Goal: Use online tool/utility: Utilize a website feature to perform a specific function

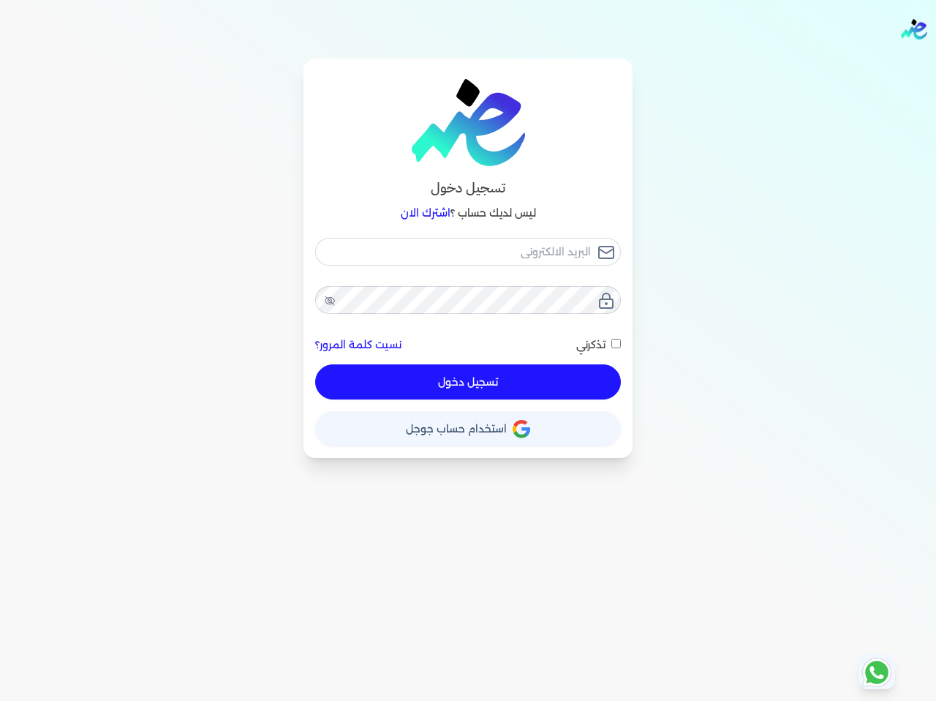
click at [489, 433] on span "استخدام حساب جوجل" at bounding box center [456, 428] width 101 height 10
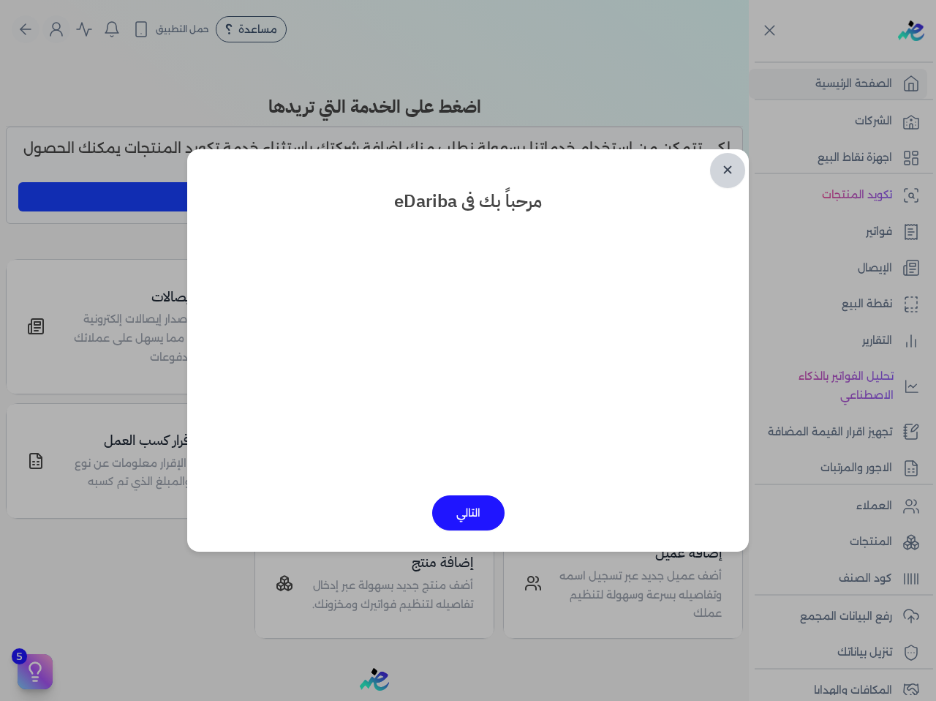
click at [728, 171] on link "✕" at bounding box center [727, 170] width 35 height 35
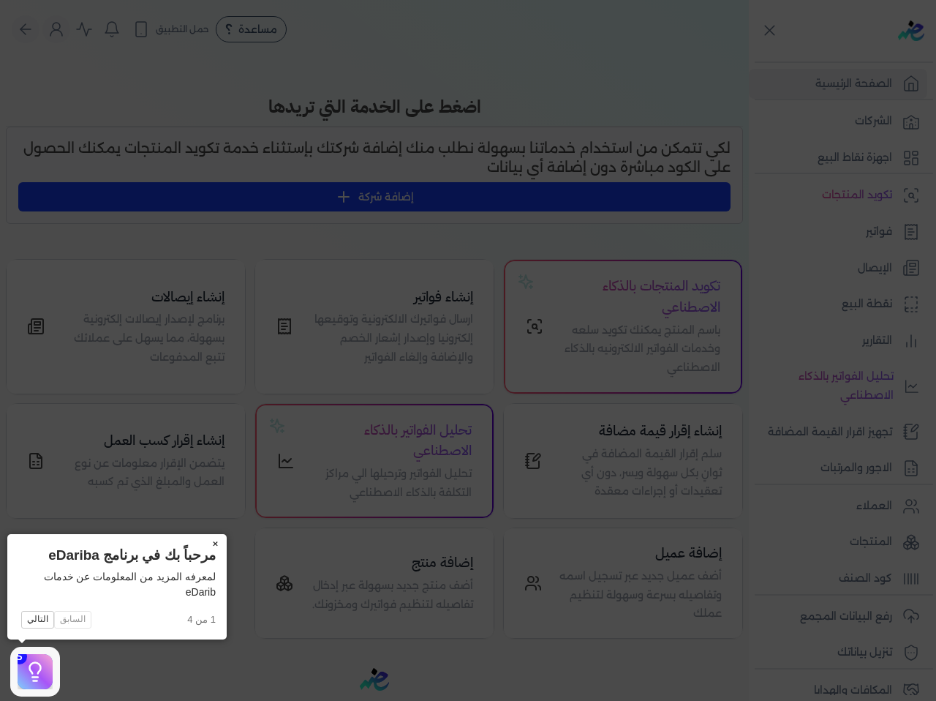
click at [219, 542] on button "×" at bounding box center [214, 544] width 23 height 20
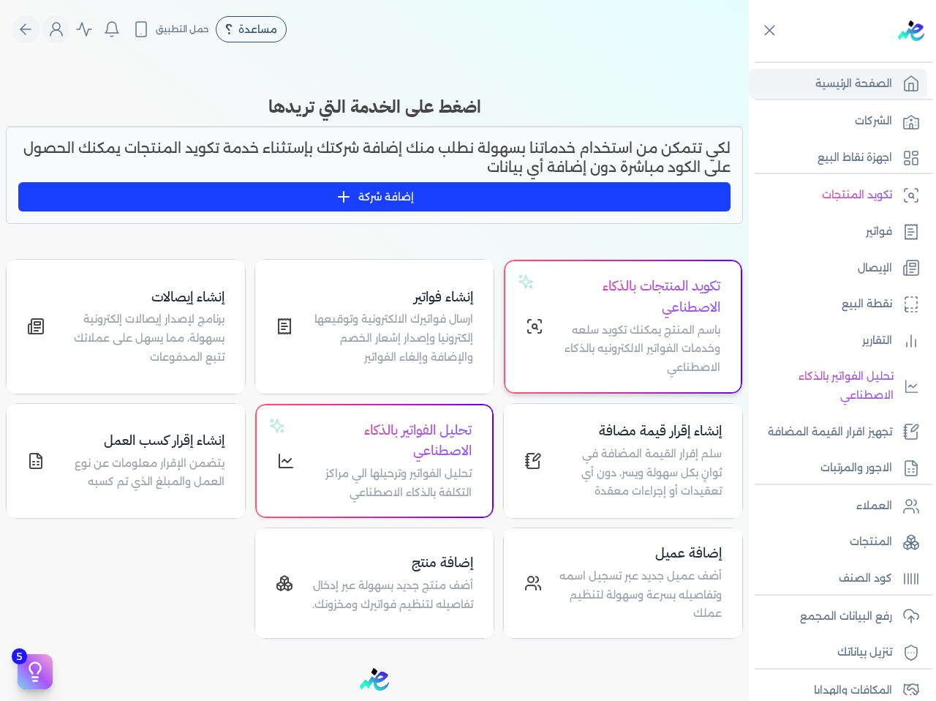
click at [516, 377] on div "تكويد المنتجات بالذكاء الاصطناعي باسم المنتج يمكنك تكويد سلعه وخدمات الفواتير ا…" at bounding box center [622, 326] width 235 height 130
click at [554, 356] on div "تكويد المنتجات بالذكاء الاصطناعي باسم المنتج يمكنك تكويد سلعه وخدمات الفواتير ا…" at bounding box center [623, 326] width 195 height 101
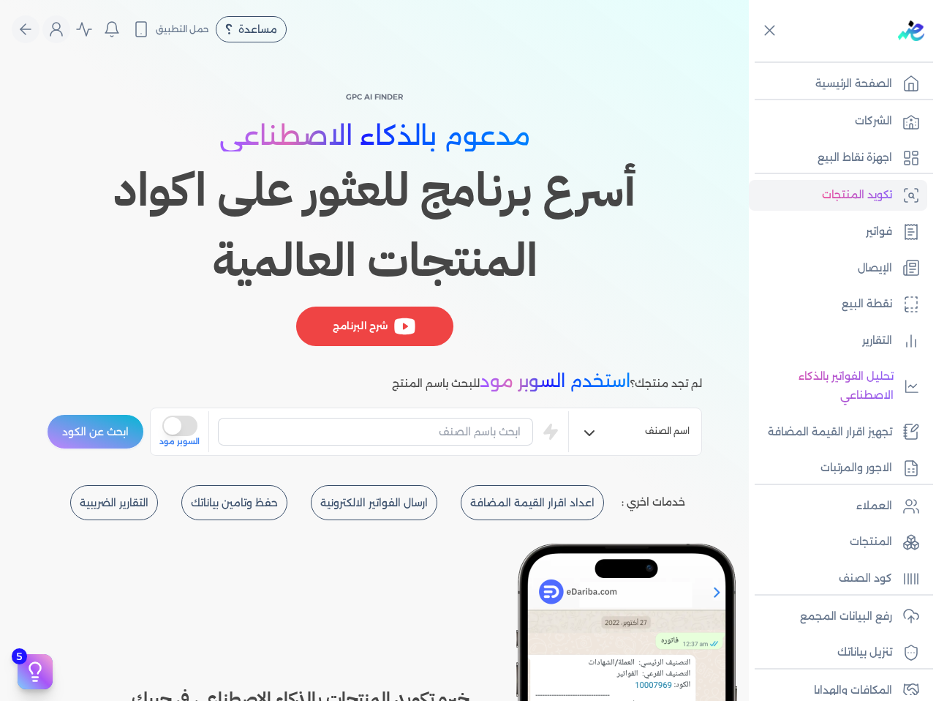
click at [632, 304] on div "GPC AI Finder مدعوم بالذكاء الاصطناعي أسرع برنامج للعثور على اكواد المنتجات الع…" at bounding box center [374, 222] width 655 height 269
click at [197, 423] on button "is super mode" at bounding box center [179, 425] width 35 height 20
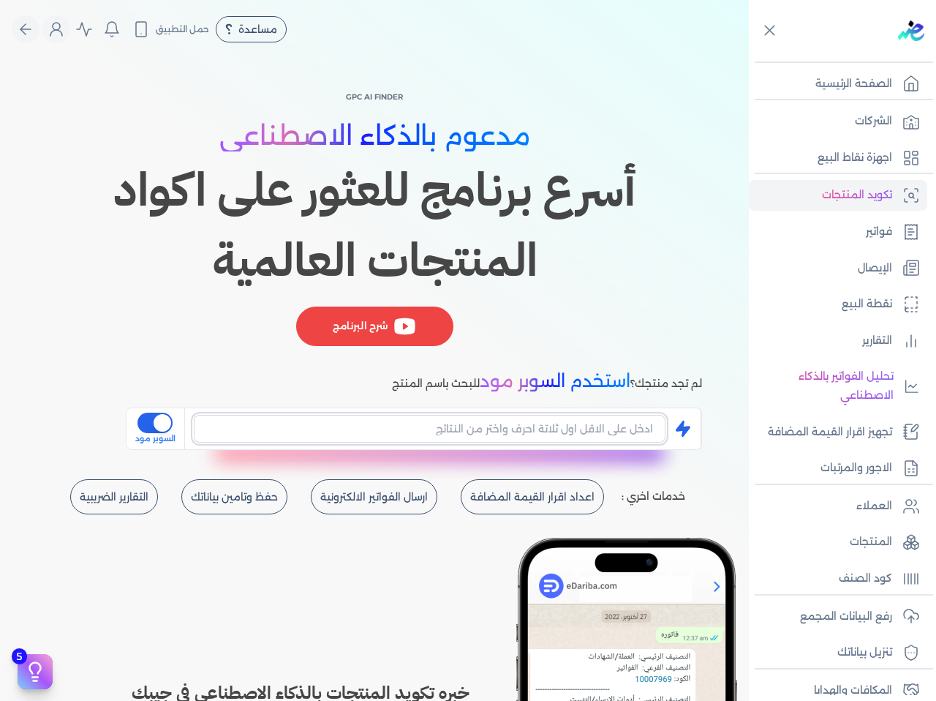
click at [303, 432] on input "text" at bounding box center [430, 429] width 472 height 28
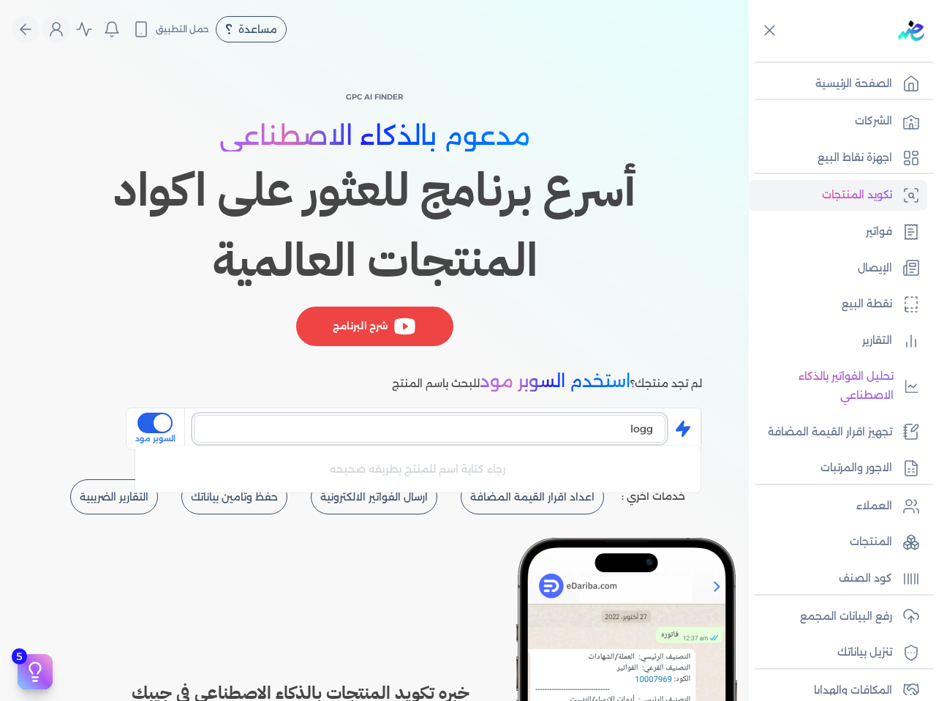
type input "logg"
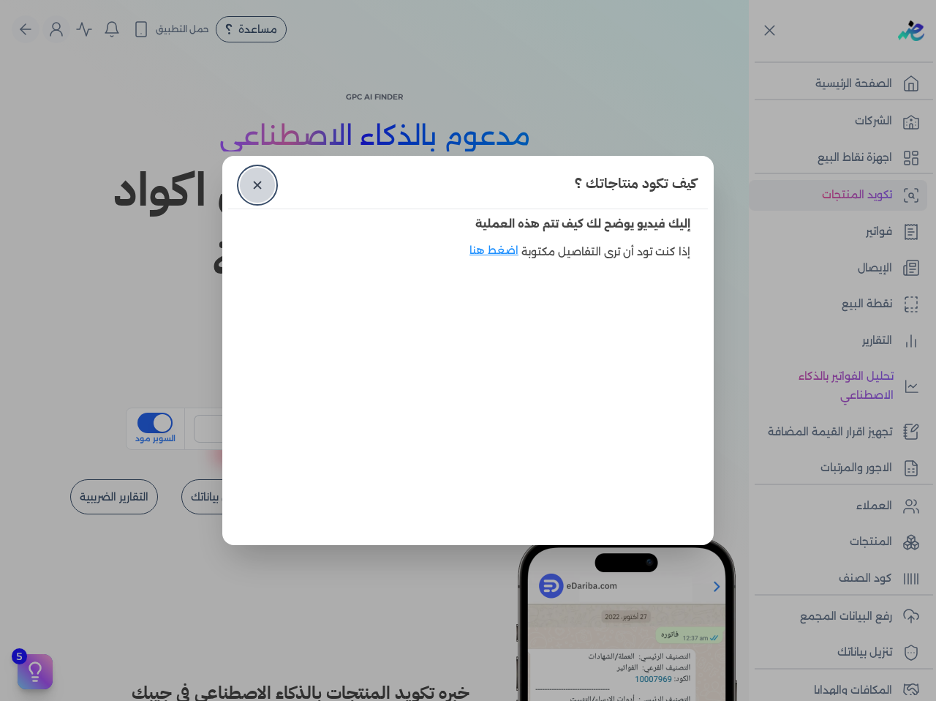
click at [258, 181] on link "✕" at bounding box center [257, 184] width 35 height 35
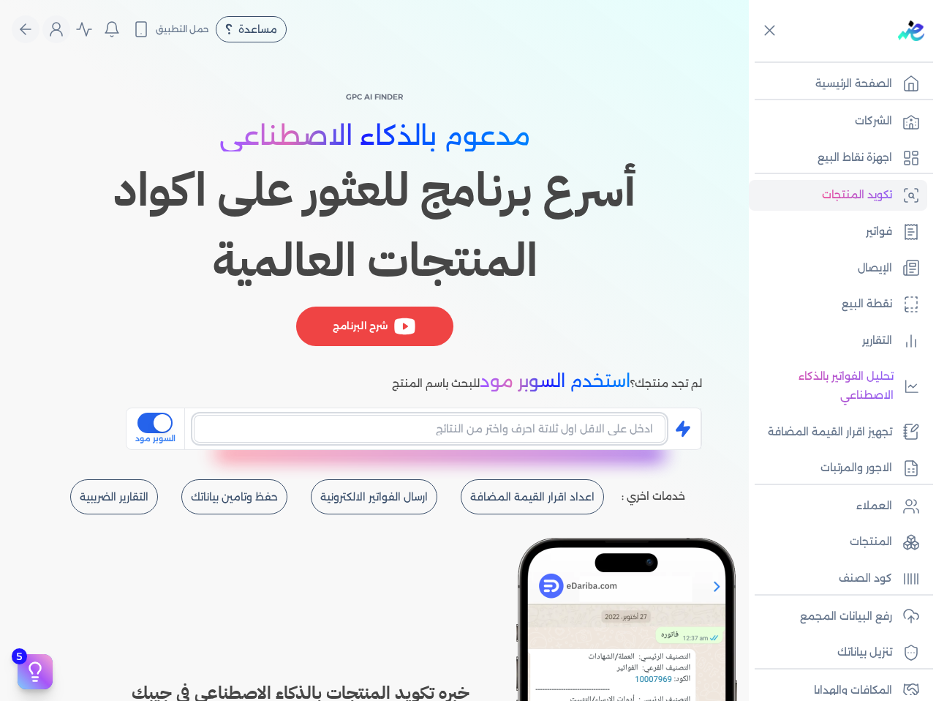
click at [520, 431] on input "text" at bounding box center [430, 429] width 472 height 28
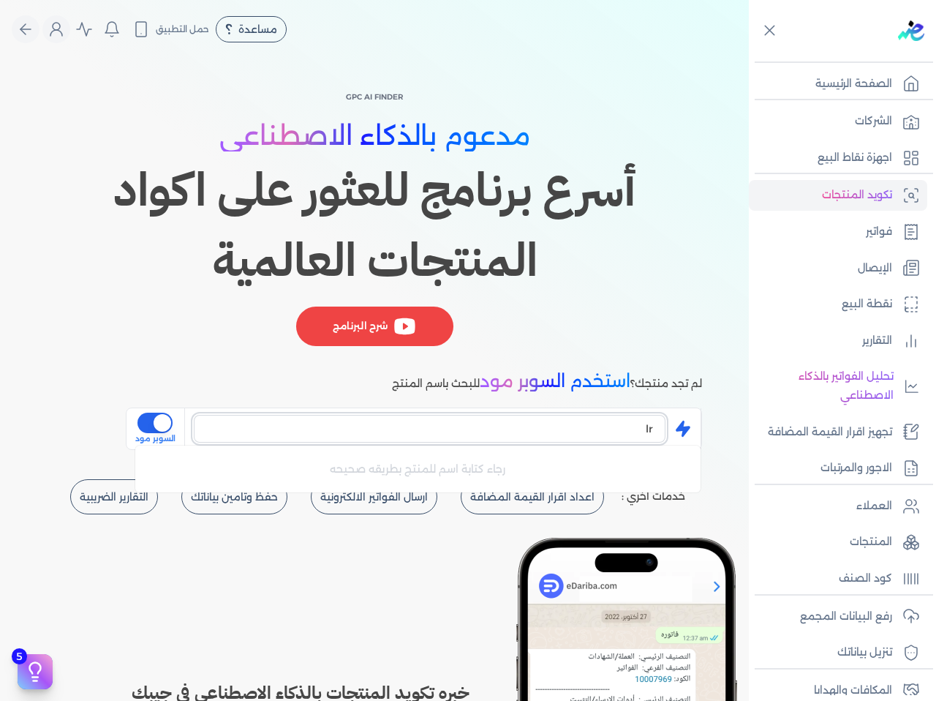
type input "l"
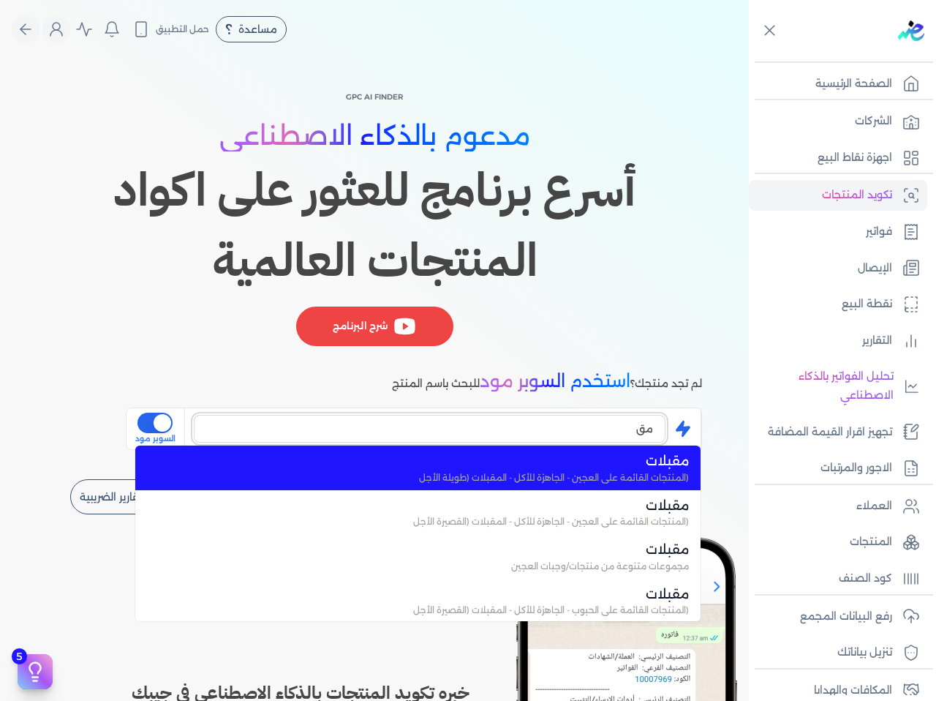
type input "م"
click at [495, 471] on span "مجموعات متنوعة من المخللات / المشهيات / صلصات التوابل / الزيتون" at bounding box center [427, 477] width 524 height 13
type input "مخللات"
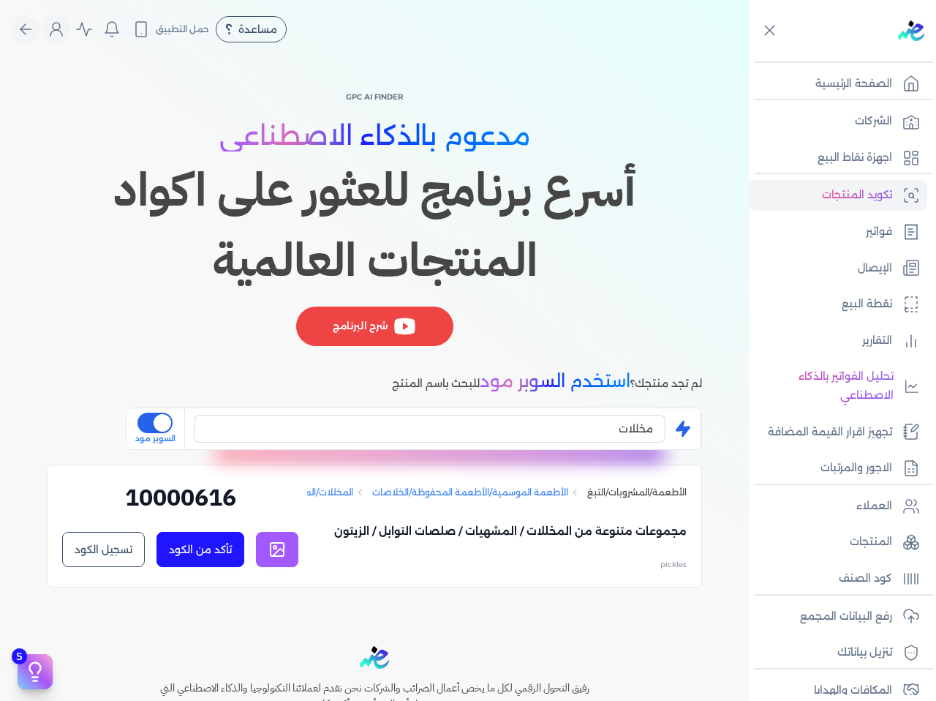
click at [230, 498] on h2 "10000616" at bounding box center [180, 503] width 236 height 46
copy div "10000616 تأكد من الكود تسجيل الكود ✕"
click at [442, 540] on p "مجموعات متنوعة من المخللات / المشهيات / صلصات التوابل / الزيتون" at bounding box center [497, 531] width 380 height 18
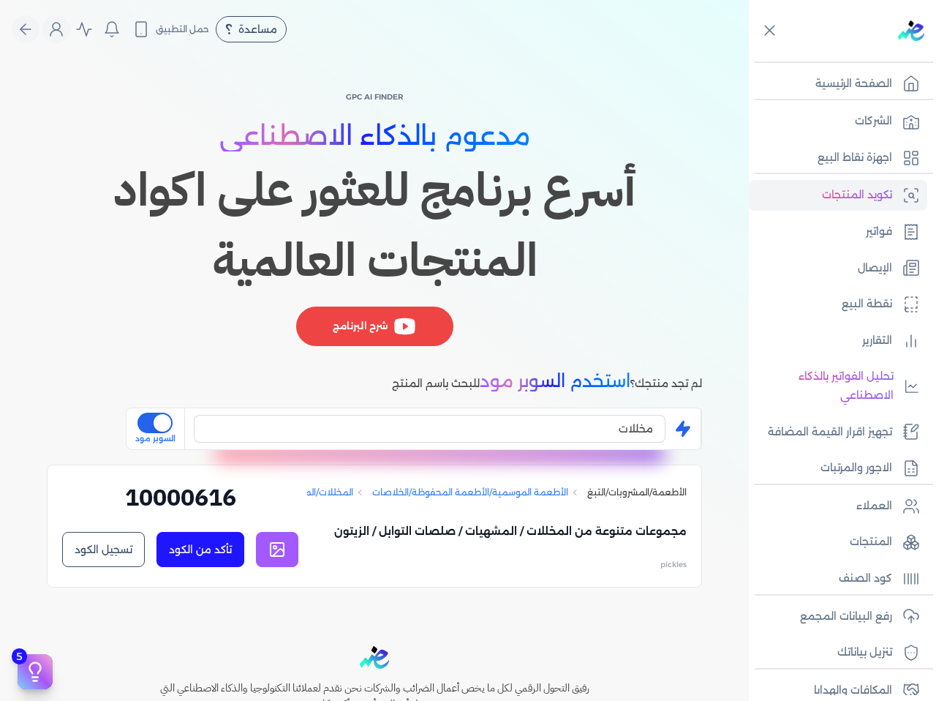
click at [442, 540] on p "مجموعات متنوعة من المخللات / المشهيات / صلصات التوابل / الزيتون" at bounding box center [497, 531] width 380 height 18
copy p "مجموعات متنوعة من المخللات / المشهيات / صلصات التوابل / الزيتون"
